Goal: Task Accomplishment & Management: Use online tool/utility

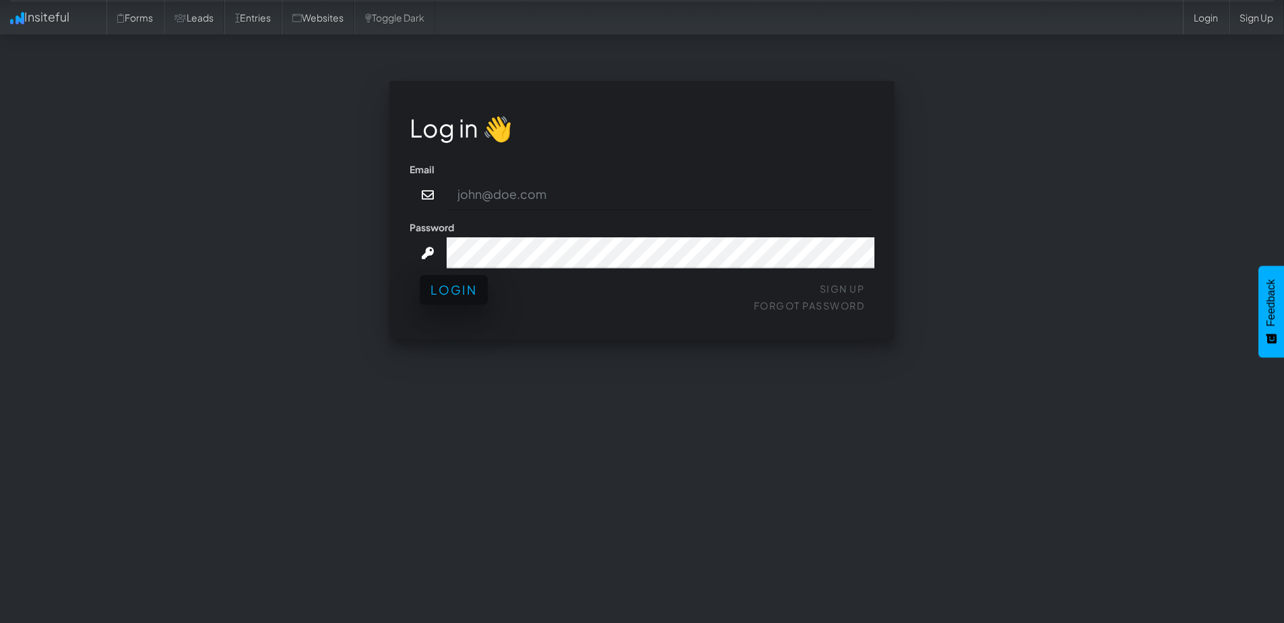
type input "Graham@Comedytheory.Tv"
click at [480, 294] on button "Login" at bounding box center [454, 290] width 68 height 30
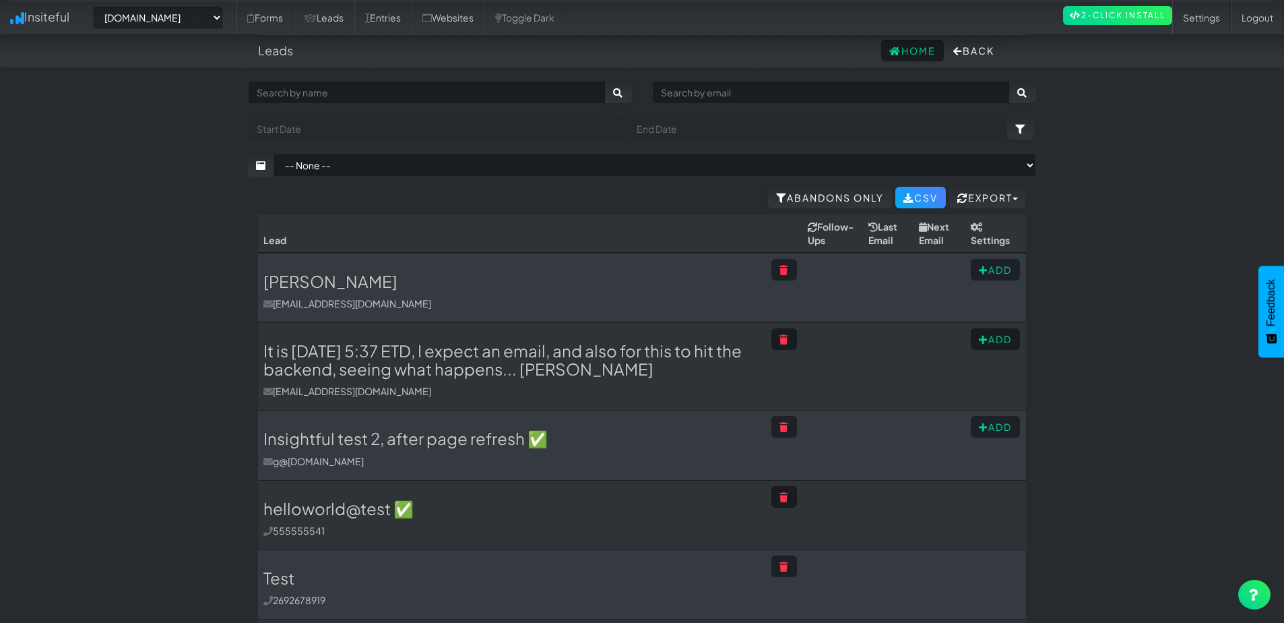
select select "2378"
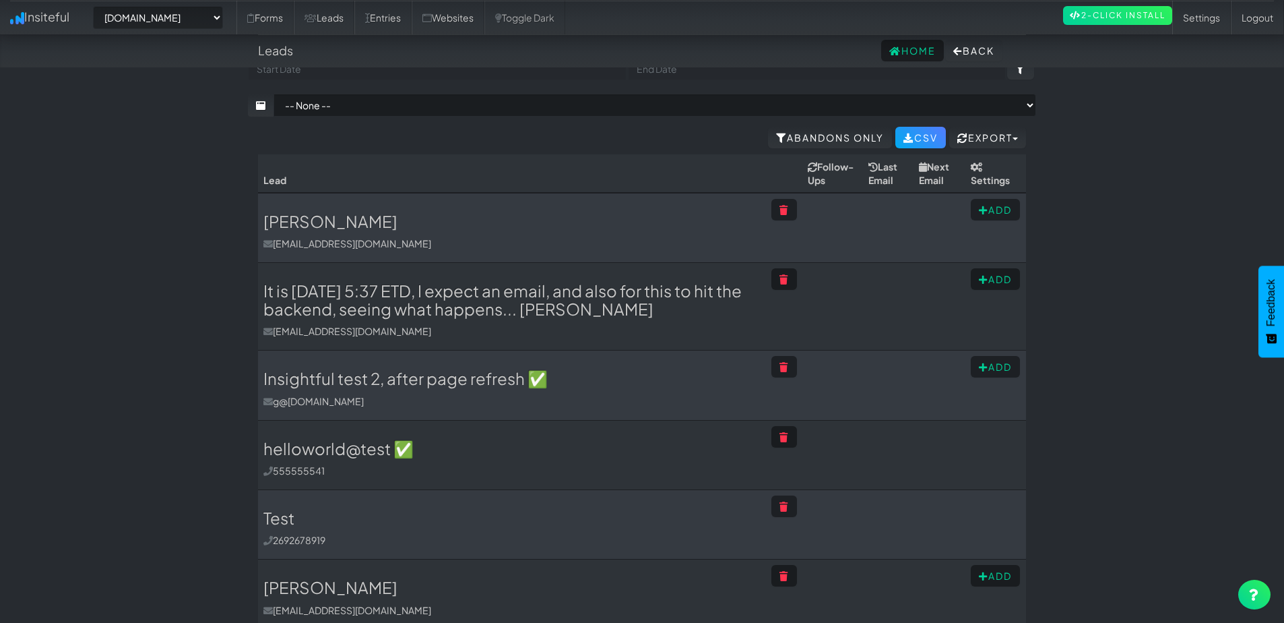
scroll to position [62, 0]
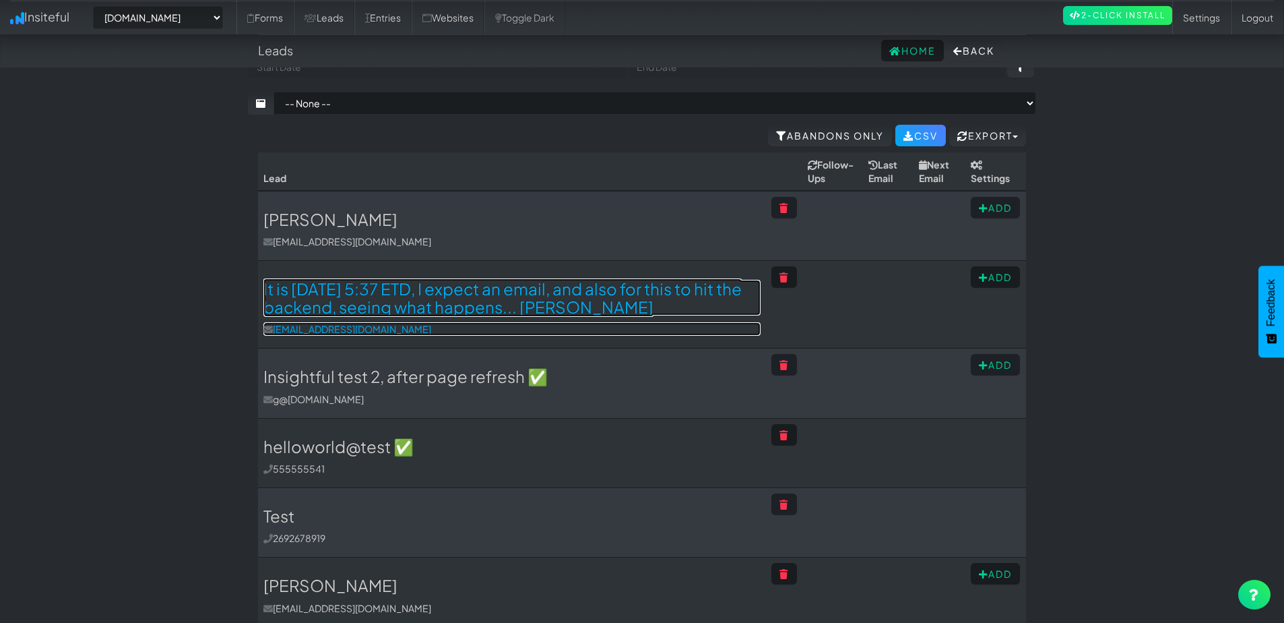
click at [613, 299] on h3 "It is August 19th, 2025, 5:37 ETD, I expect an email, and also for this to hit …" at bounding box center [511, 298] width 497 height 36
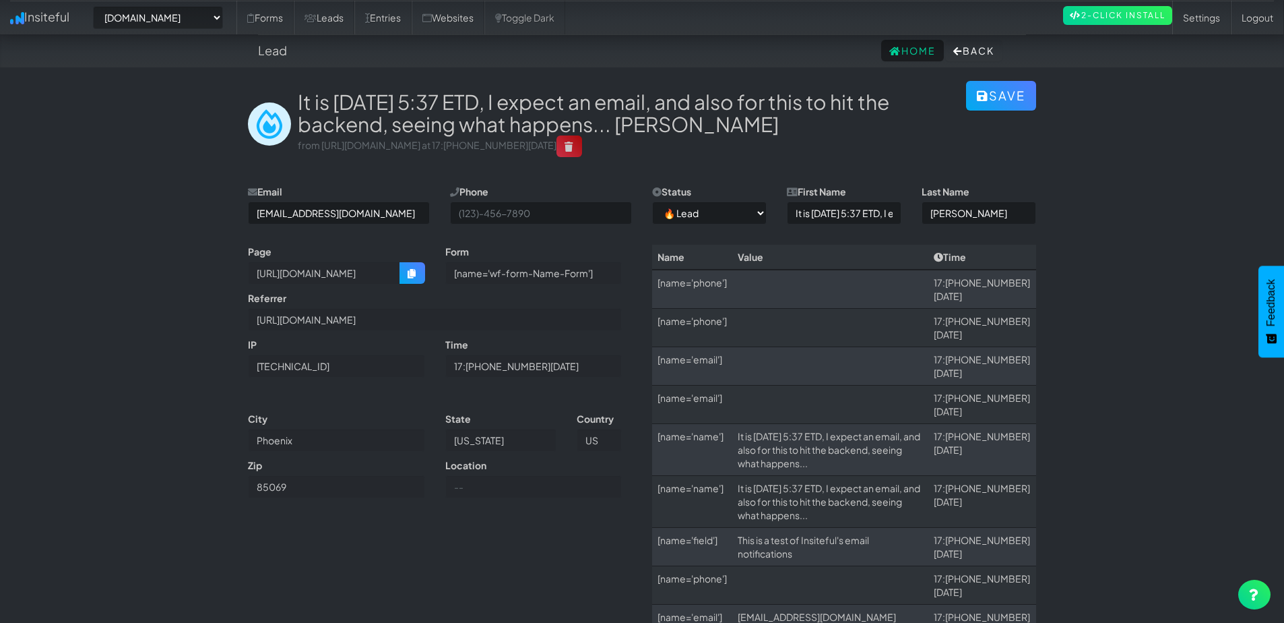
select select "2378"
select select "0"
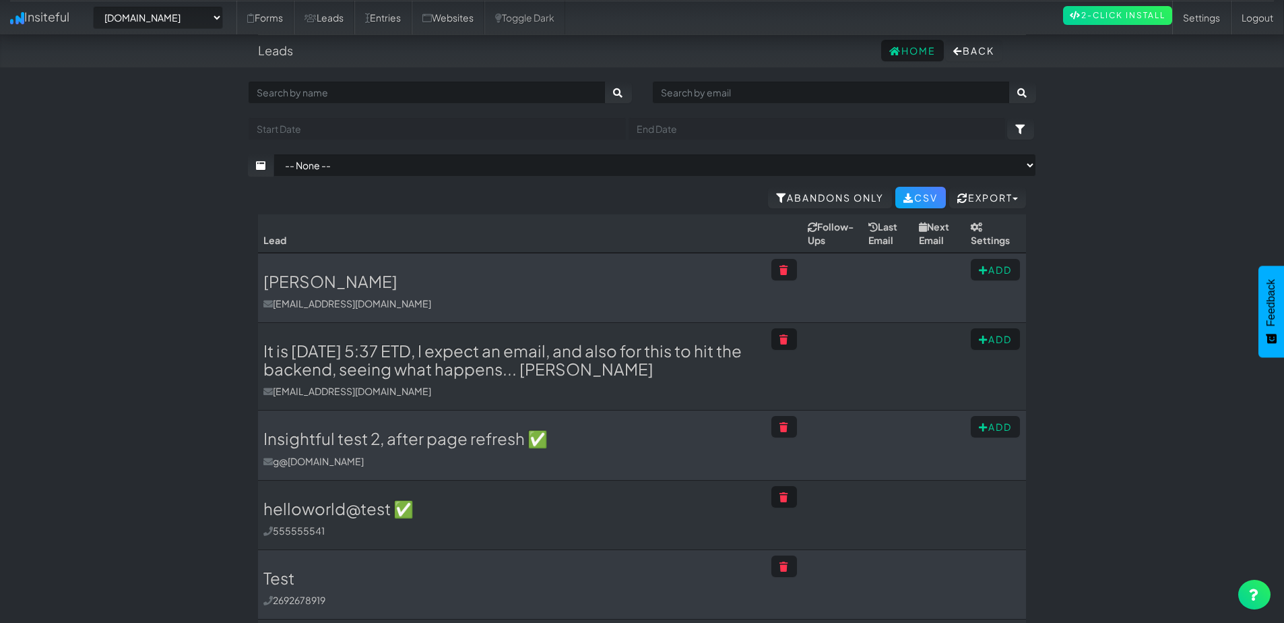
select select "2378"
click at [400, 20] on link "Entries" at bounding box center [382, 18] width 57 height 34
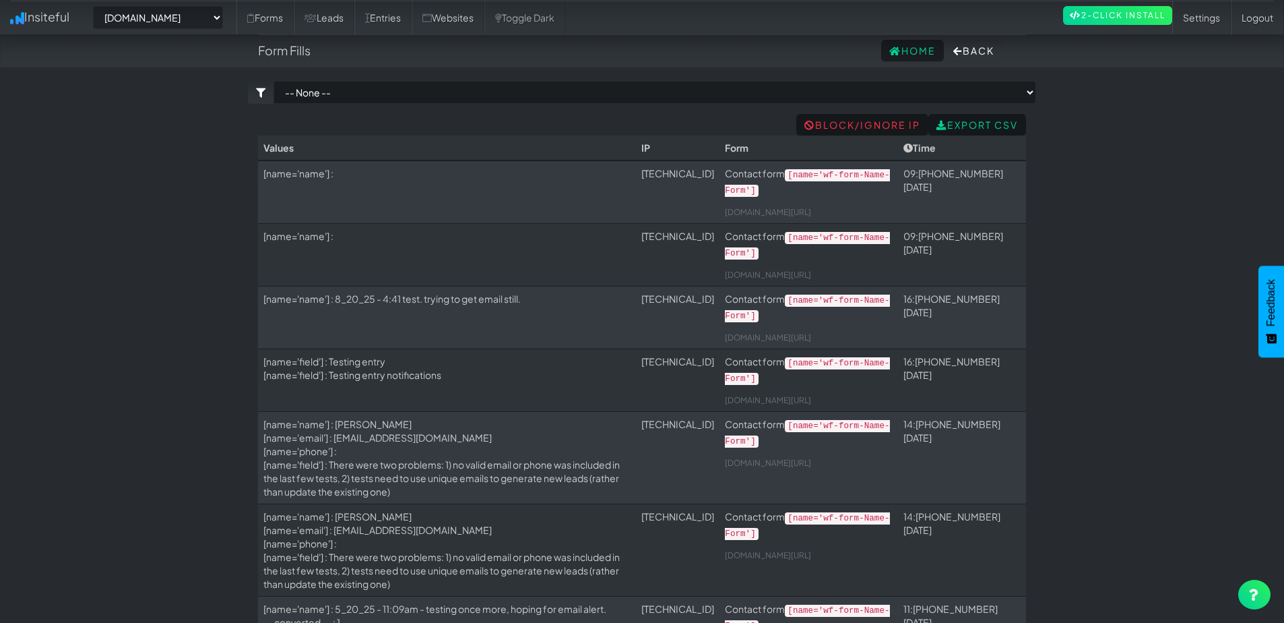
select select "2378"
drag, startPoint x: 347, startPoint y: 171, endPoint x: 330, endPoint y: 169, distance: 17.0
click at [331, 169] on td "[name='name'] :" at bounding box center [447, 191] width 378 height 63
drag, startPoint x: 380, startPoint y: 176, endPoint x: 428, endPoint y: 176, distance: 47.8
click at [426, 176] on td "[name='name'] :" at bounding box center [447, 191] width 378 height 63
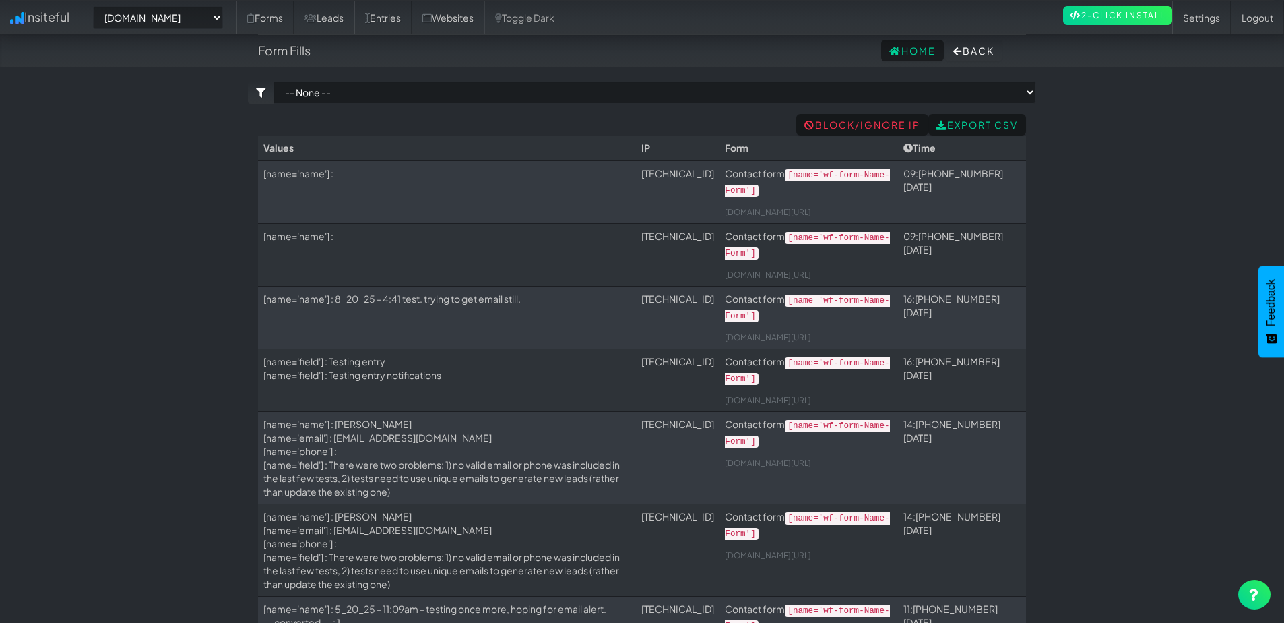
click at [348, 178] on td "[name='name'] :" at bounding box center [447, 191] width 378 height 63
click at [535, 245] on td "[name='name'] :" at bounding box center [447, 254] width 378 height 63
select select "2378"
